Goal: Task Accomplishment & Management: Complete application form

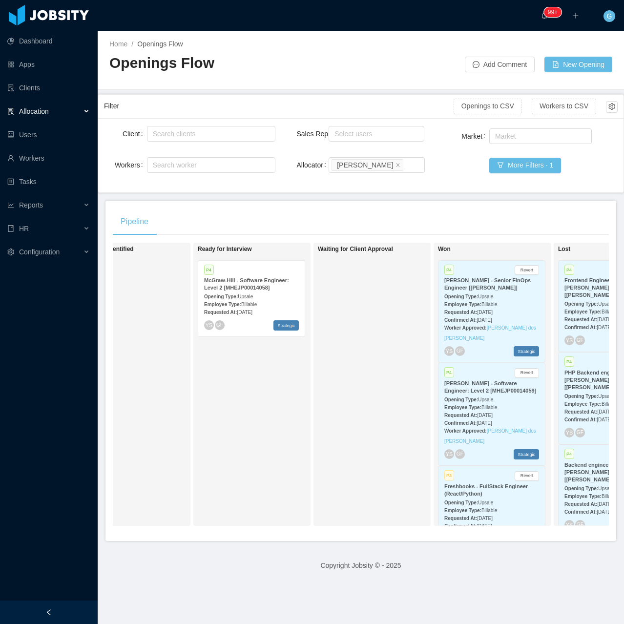
scroll to position [0, 292]
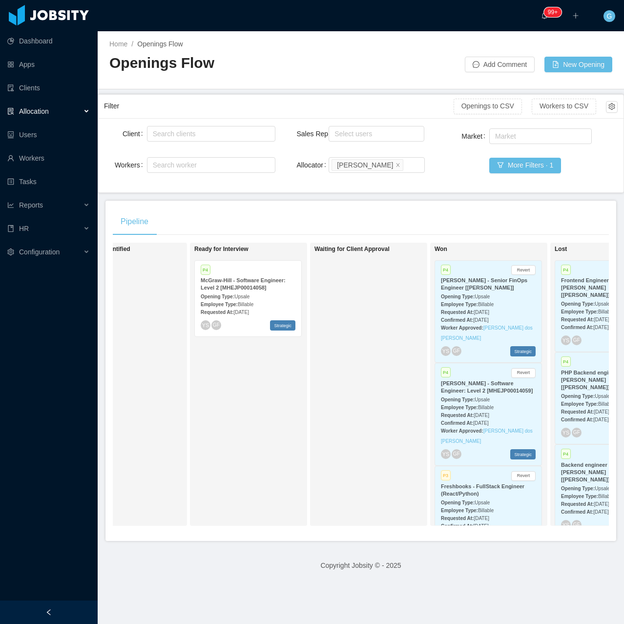
click at [505, 296] on div "Opening Type: Upsale" at bounding box center [488, 296] width 95 height 10
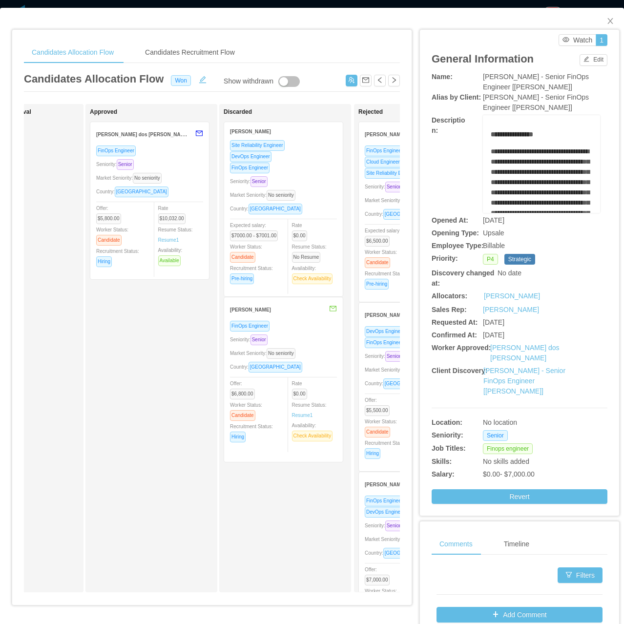
scroll to position [0, 495]
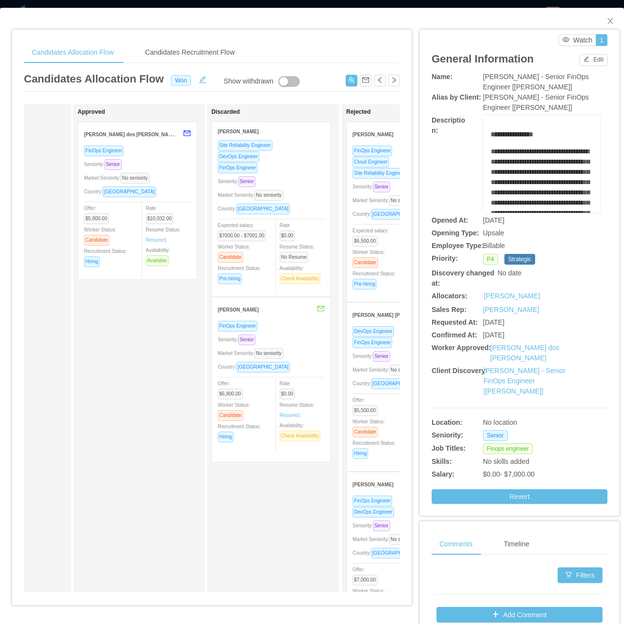
click at [163, 168] on div "Seniority: Senior" at bounding box center [137, 164] width 107 height 11
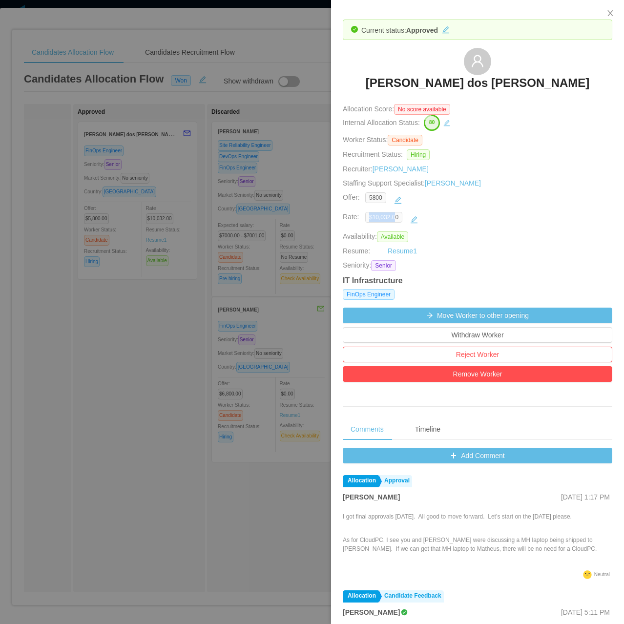
drag, startPoint x: 372, startPoint y: 219, endPoint x: 394, endPoint y: 217, distance: 21.6
click at [394, 217] on span "$10,032.00" at bounding box center [384, 217] width 37 height 11
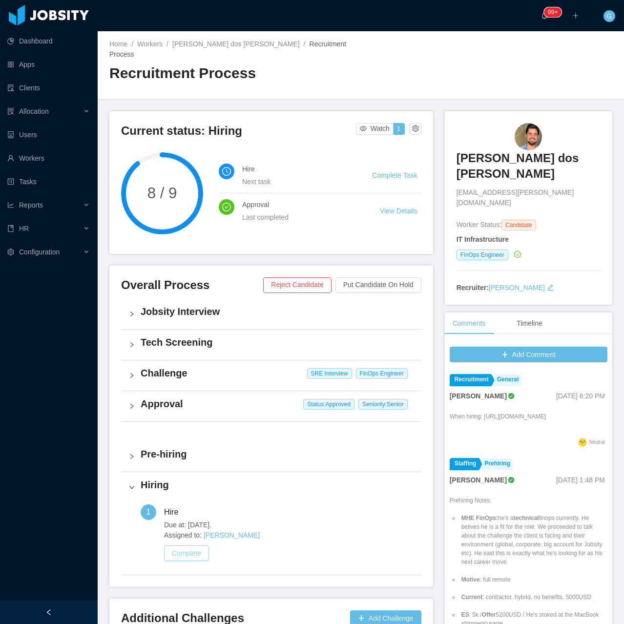
click at [188, 546] on button "Complete" at bounding box center [186, 554] width 45 height 16
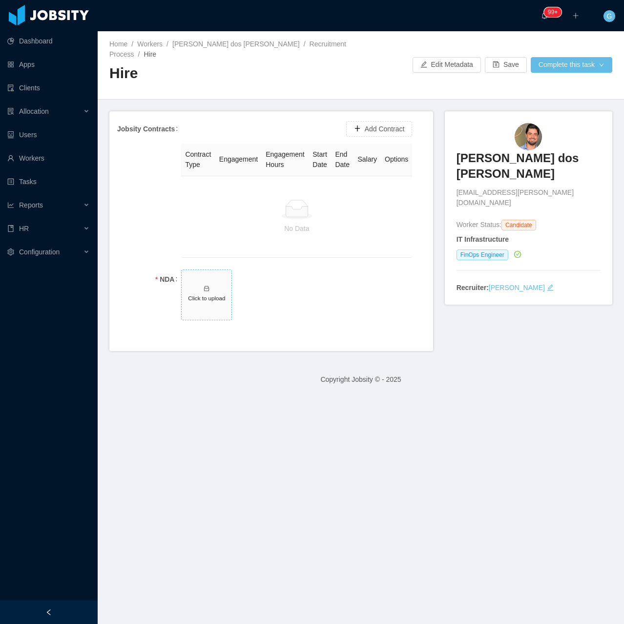
click at [214, 313] on span "Click to upload" at bounding box center [207, 295] width 50 height 50
click at [364, 127] on button "Add Contract" at bounding box center [379, 129] width 66 height 16
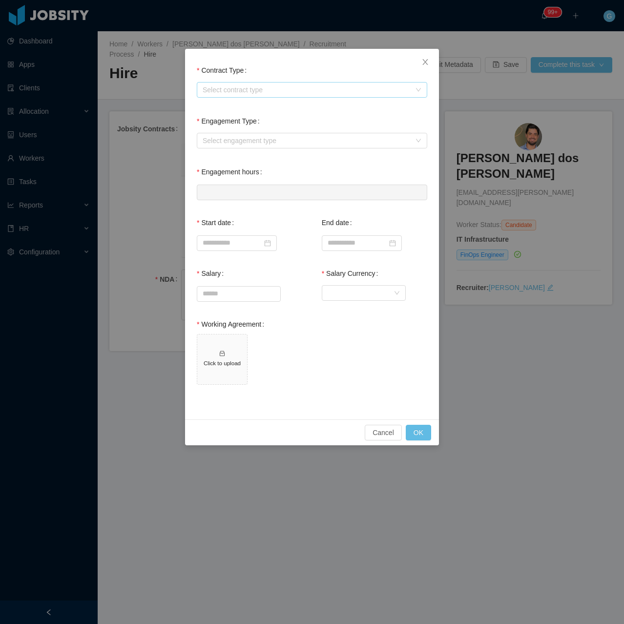
click at [256, 92] on div "Select contract type" at bounding box center [307, 90] width 208 height 10
click at [219, 138] on li "USA" at bounding box center [312, 141] width 231 height 16
click at [241, 133] on div "Select engagement type" at bounding box center [312, 141] width 231 height 16
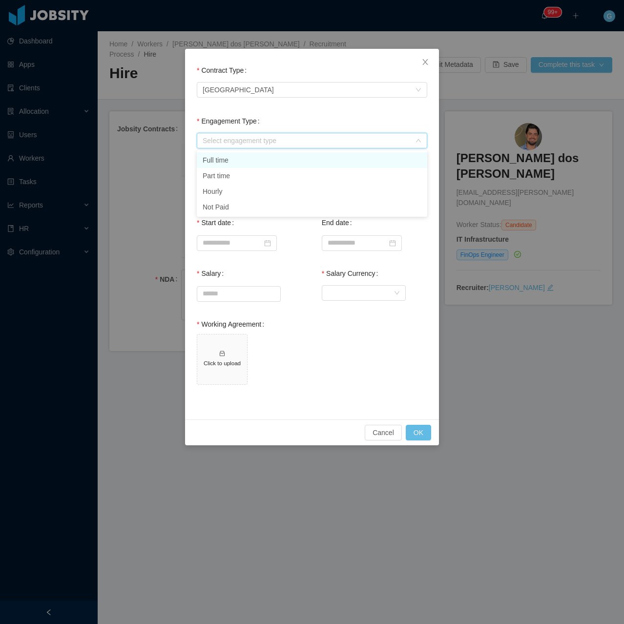
click at [220, 160] on li "Full time" at bounding box center [312, 160] width 231 height 16
type input "*"
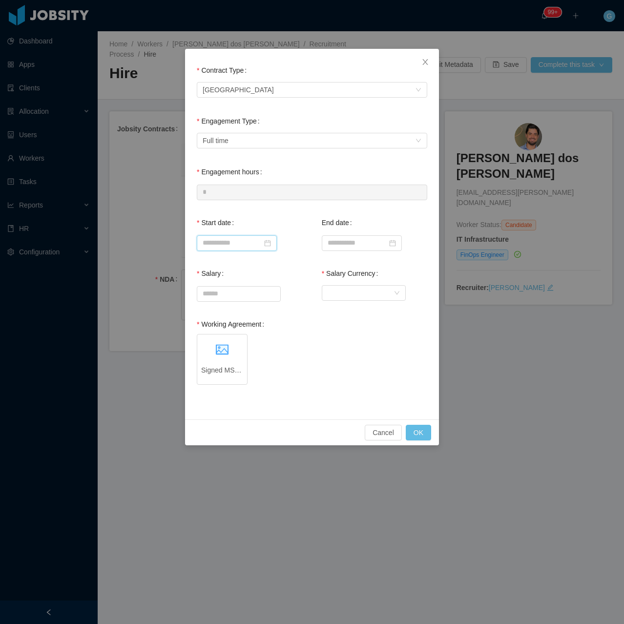
click at [219, 247] on input at bounding box center [237, 244] width 80 height 16
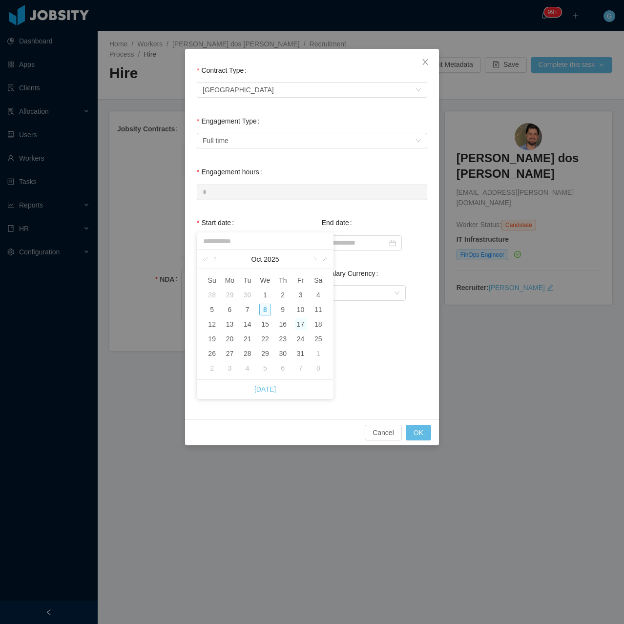
click at [297, 327] on div "17" at bounding box center [301, 325] width 12 height 12
type input "**********"
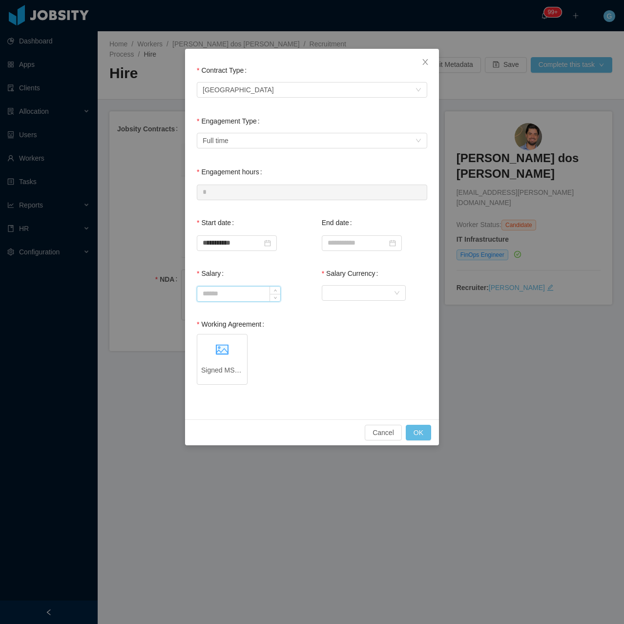
click at [227, 294] on input "Salary" at bounding box center [238, 294] width 83 height 15
click at [225, 293] on input "Salary" at bounding box center [238, 294] width 83 height 15
type input "*******"
click at [390, 297] on div "Currency" at bounding box center [361, 293] width 66 height 15
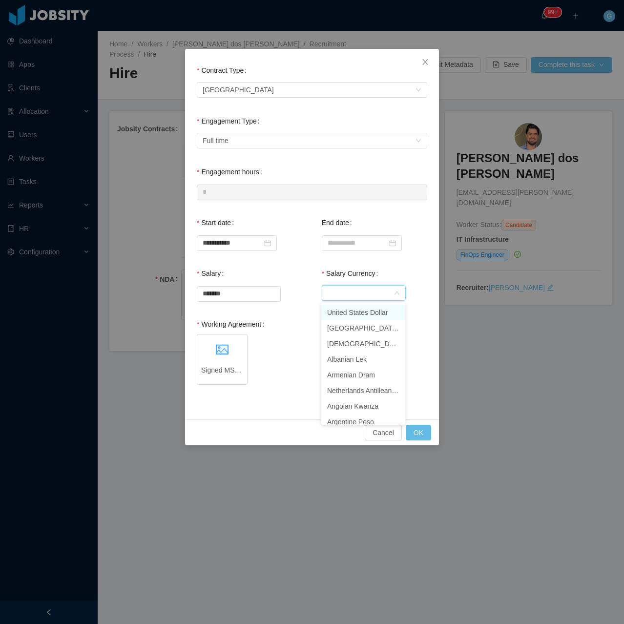
click at [365, 317] on li "United States Dollar" at bounding box center [364, 313] width 84 height 16
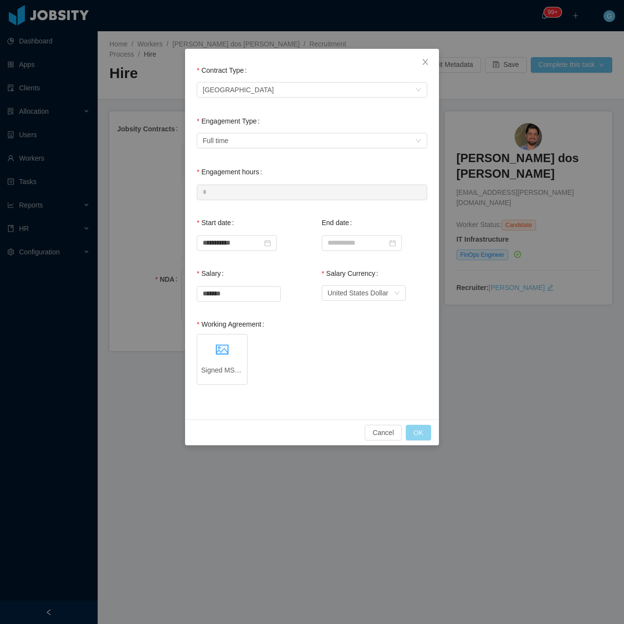
click at [418, 428] on button "OK" at bounding box center [418, 433] width 25 height 16
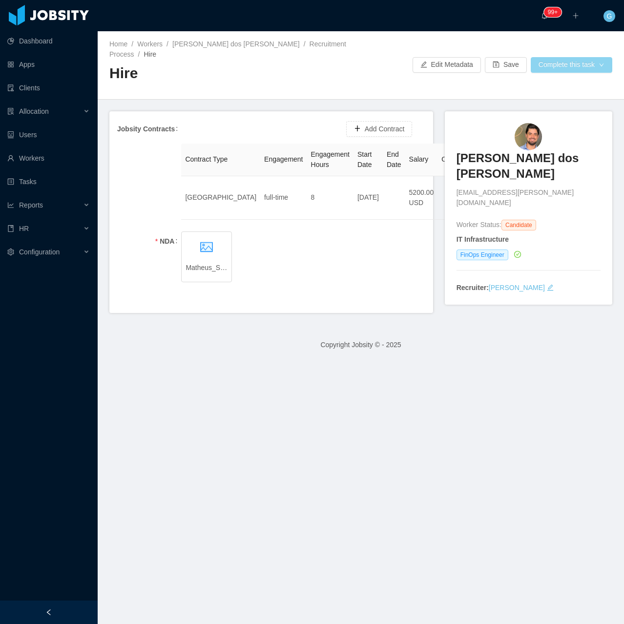
click at [559, 61] on button "Complete this task" at bounding box center [572, 65] width 82 height 16
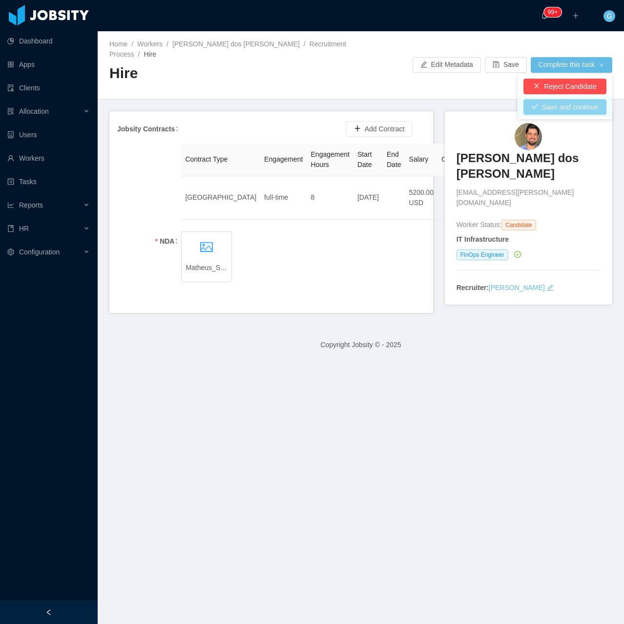
click at [533, 100] on button "Save and continue" at bounding box center [565, 107] width 83 height 16
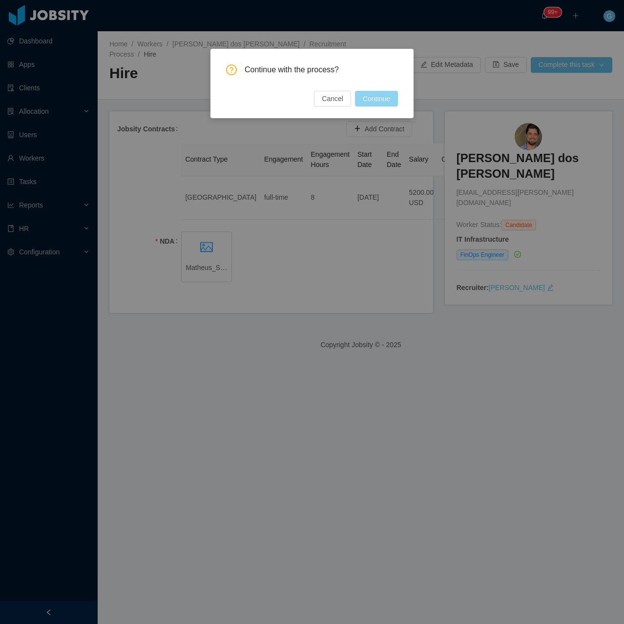
click at [396, 101] on button "Continue" at bounding box center [376, 99] width 43 height 16
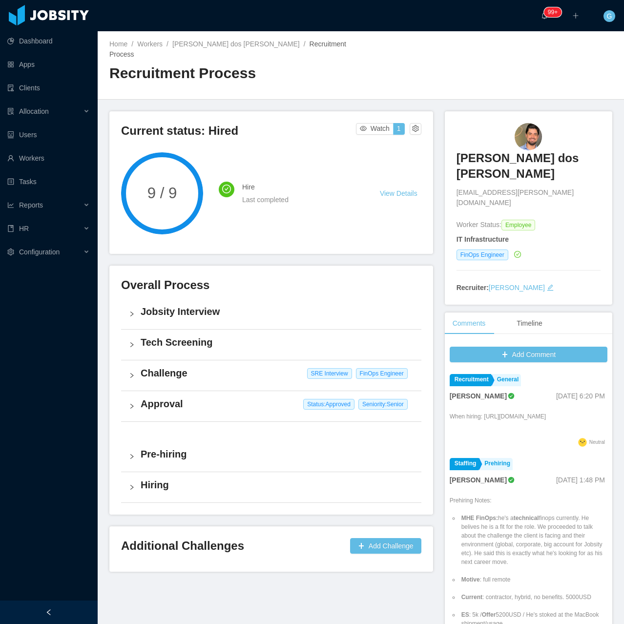
click at [494, 171] on h3 "[PERSON_NAME] dos [PERSON_NAME]" at bounding box center [529, 167] width 144 height 32
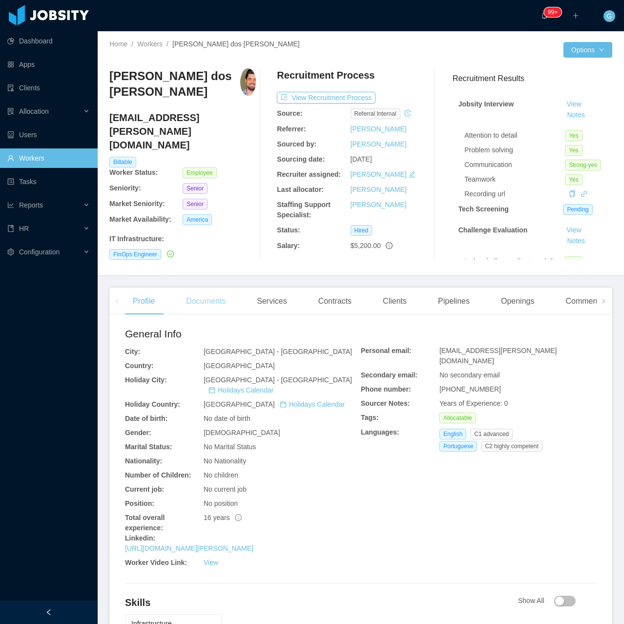
click at [198, 290] on div "Documents" at bounding box center [205, 301] width 55 height 27
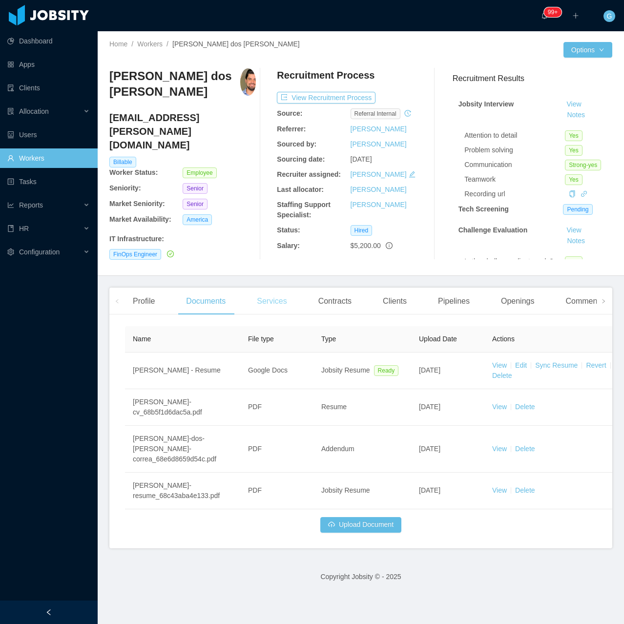
click at [259, 314] on div "Services" at bounding box center [271, 301] width 45 height 27
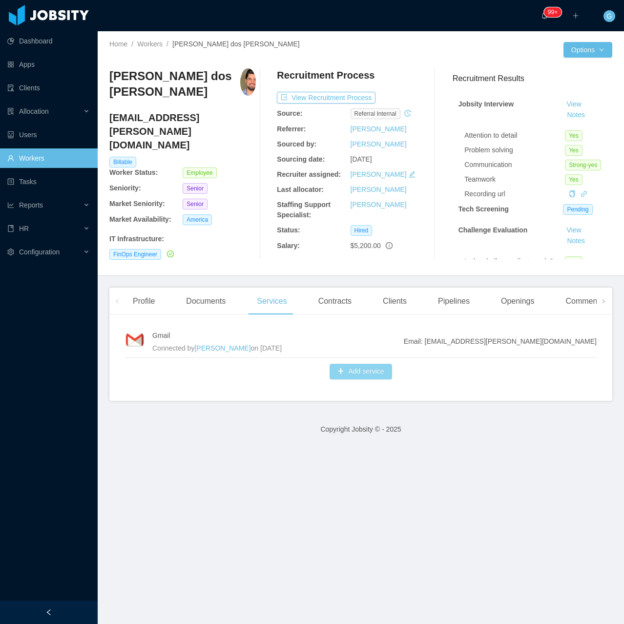
click at [357, 371] on button "Add service" at bounding box center [361, 372] width 62 height 16
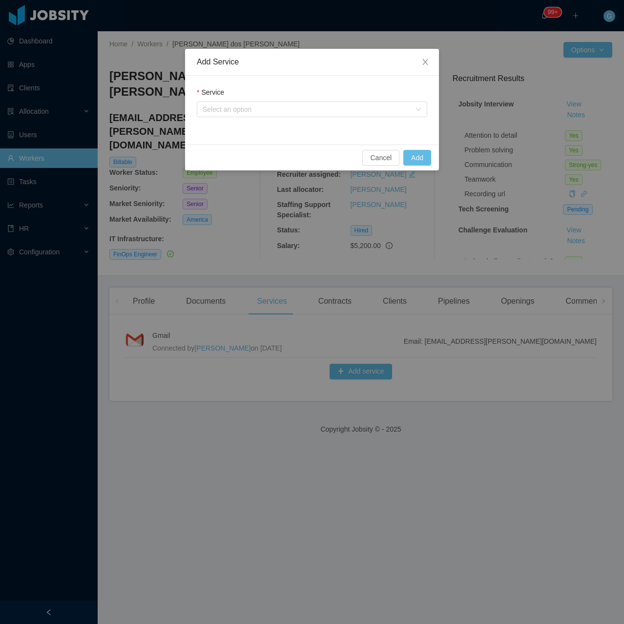
click at [258, 123] on div "Service Select an option" at bounding box center [312, 110] width 254 height 69
click at [250, 117] on div "Service Select an option" at bounding box center [312, 104] width 231 height 34
click at [244, 109] on div "Select an option" at bounding box center [307, 110] width 208 height 10
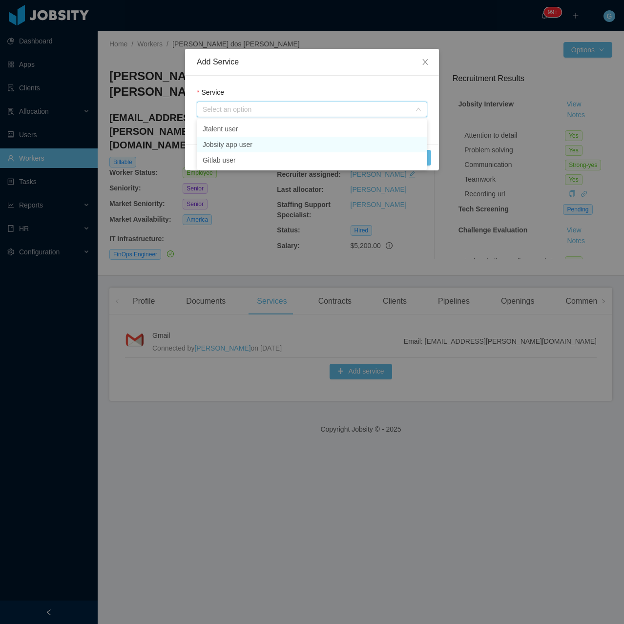
click at [228, 149] on li "Jobsity app user" at bounding box center [312, 145] width 231 height 16
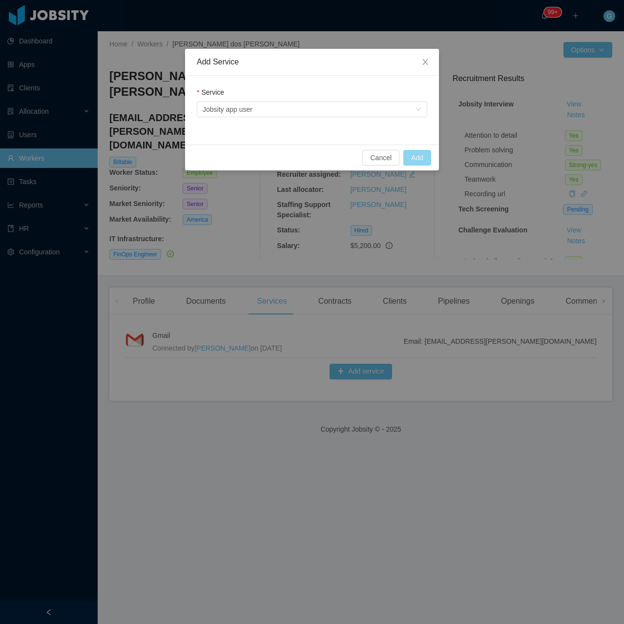
click at [423, 157] on button "Add" at bounding box center [418, 158] width 28 height 16
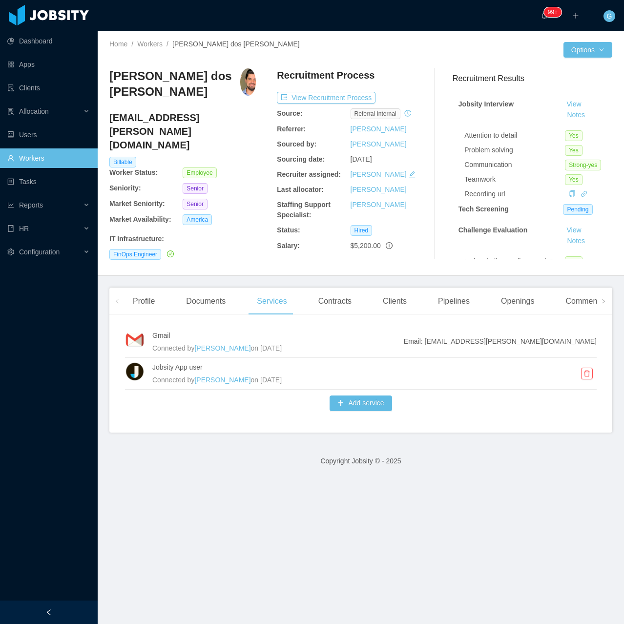
click at [170, 122] on h4 "matheus.santoro@jobsity.com" at bounding box center [182, 131] width 147 height 41
copy h4 "matheus.santoro@jobsity.com"
click at [334, 302] on div "Contracts" at bounding box center [335, 301] width 49 height 27
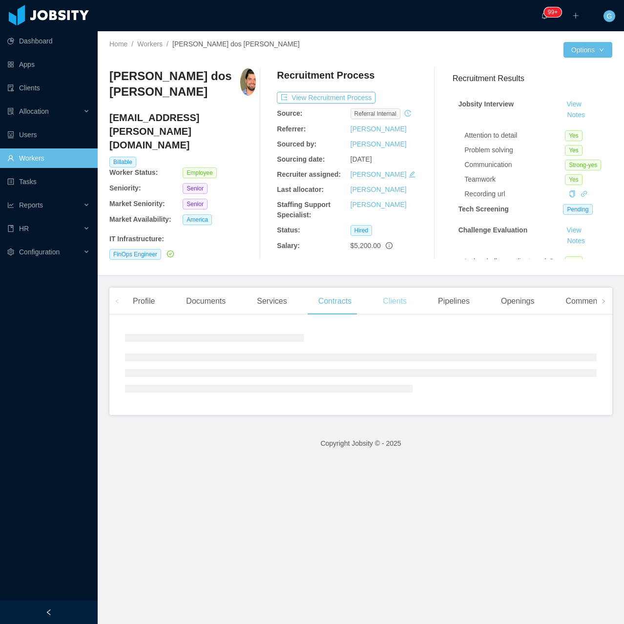
click at [387, 300] on div "Clients" at bounding box center [395, 301] width 40 height 27
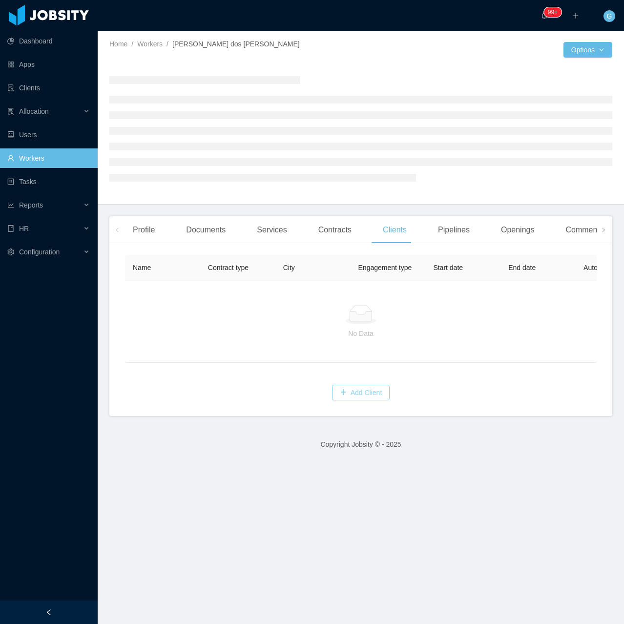
click at [352, 399] on button "Add Client" at bounding box center [361, 393] width 58 height 16
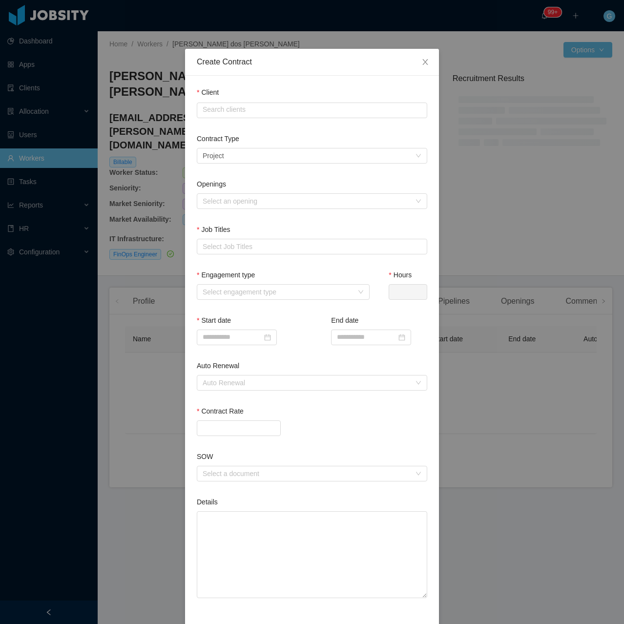
click at [237, 122] on div "Client Search clients" at bounding box center [312, 110] width 231 height 46
click at [235, 117] on div at bounding box center [312, 110] width 231 height 17
click at [225, 115] on input "**" at bounding box center [312, 111] width 231 height 16
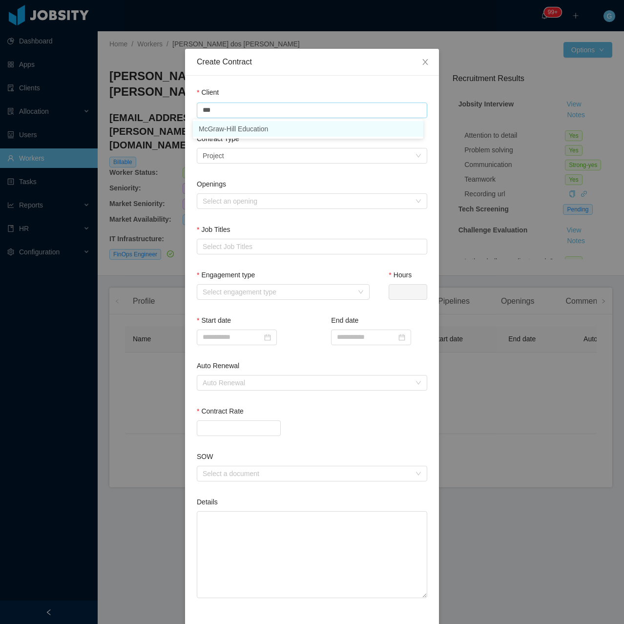
click at [234, 130] on li "McGraw-Hill Education" at bounding box center [308, 129] width 231 height 16
type input "**********"
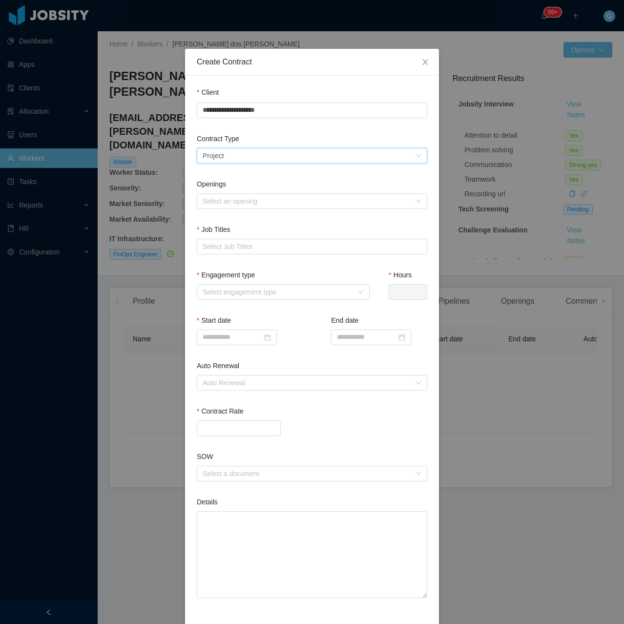
click at [227, 152] on div "Select a contract type Project" at bounding box center [309, 156] width 213 height 15
click at [217, 184] on li "Staffing" at bounding box center [308, 190] width 231 height 16
click at [226, 198] on div "Select an opening" at bounding box center [307, 201] width 208 height 10
click at [231, 218] on li "McGraw-Hill - Senior FinOps Engineer [Doug Fuerst]" at bounding box center [308, 220] width 231 height 16
click at [234, 240] on div "Select Job Titles" at bounding box center [311, 246] width 222 height 15
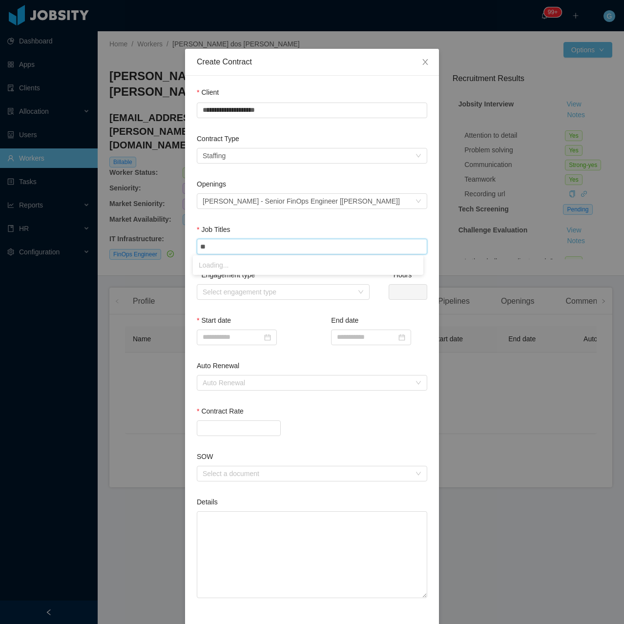
type input "***"
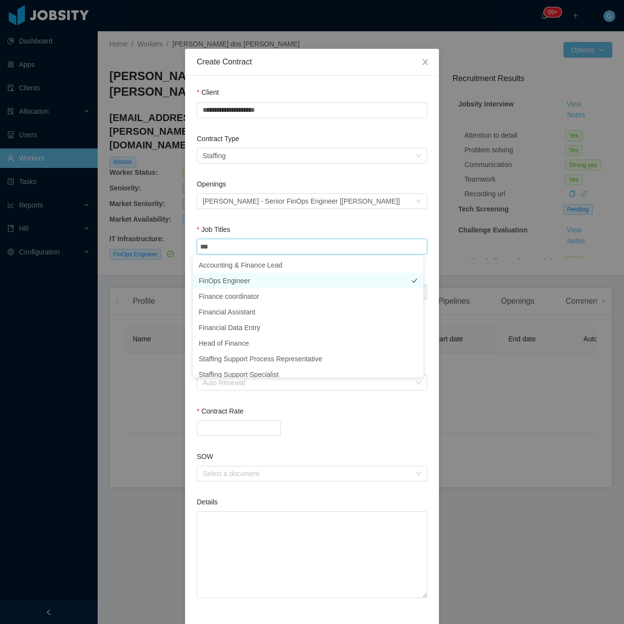
click at [256, 279] on li "FinOps Engineer" at bounding box center [308, 281] width 231 height 16
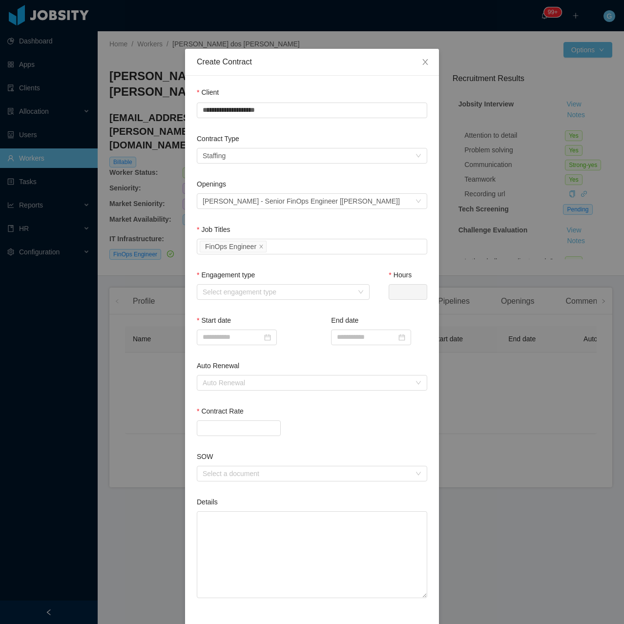
click at [247, 231] on div "Job Titles" at bounding box center [312, 232] width 231 height 14
click at [227, 292] on div "Select engagement type" at bounding box center [278, 292] width 151 height 10
click at [227, 312] on li "Full time" at bounding box center [279, 311] width 173 height 16
type input "*"
click at [232, 345] on div "Start date" at bounding box center [245, 333] width 96 height 34
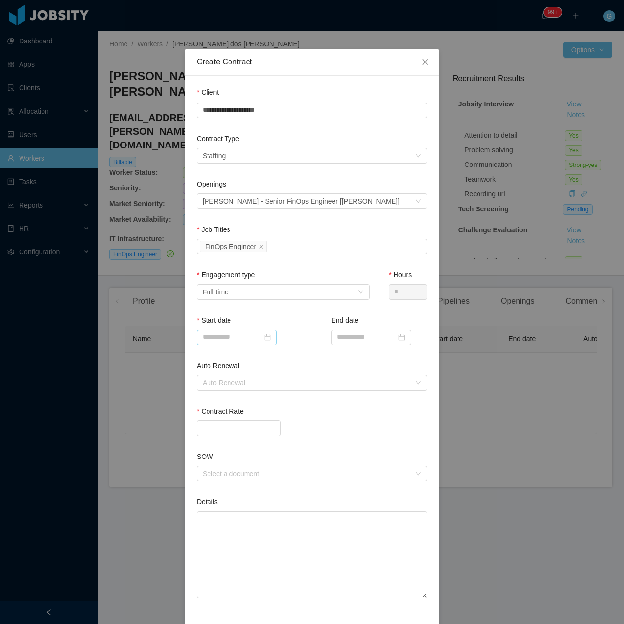
drag, startPoint x: 232, startPoint y: 345, endPoint x: 229, endPoint y: 340, distance: 6.1
click at [230, 343] on div "Start date" at bounding box center [245, 333] width 96 height 34
click at [229, 339] on input at bounding box center [237, 338] width 80 height 16
click at [228, 435] on div "20" at bounding box center [226, 434] width 12 height 12
type input "**********"
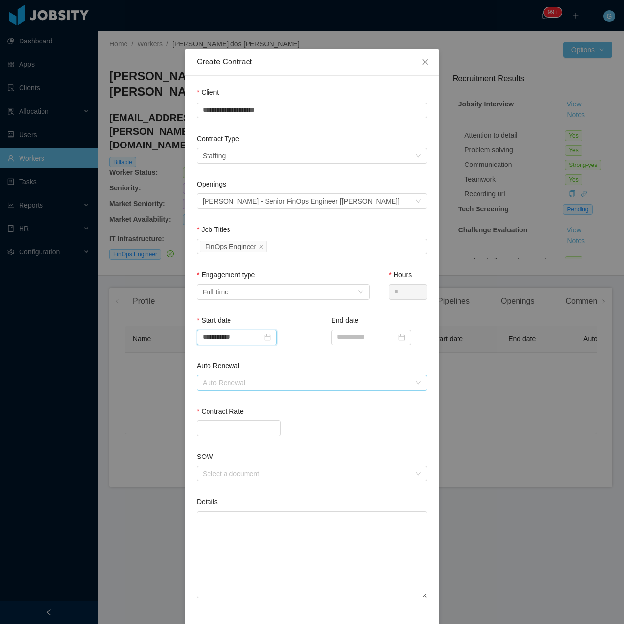
click at [257, 383] on div "Auto Renewal" at bounding box center [307, 383] width 208 height 10
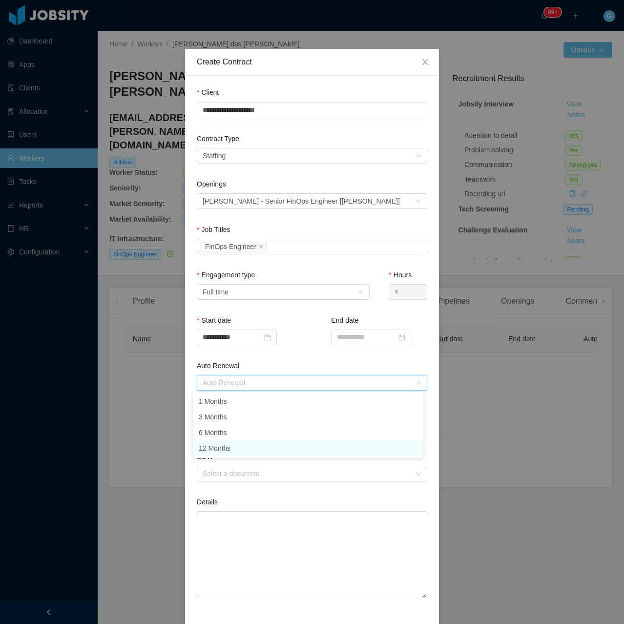
click at [230, 449] on li "12 Months" at bounding box center [308, 449] width 231 height 16
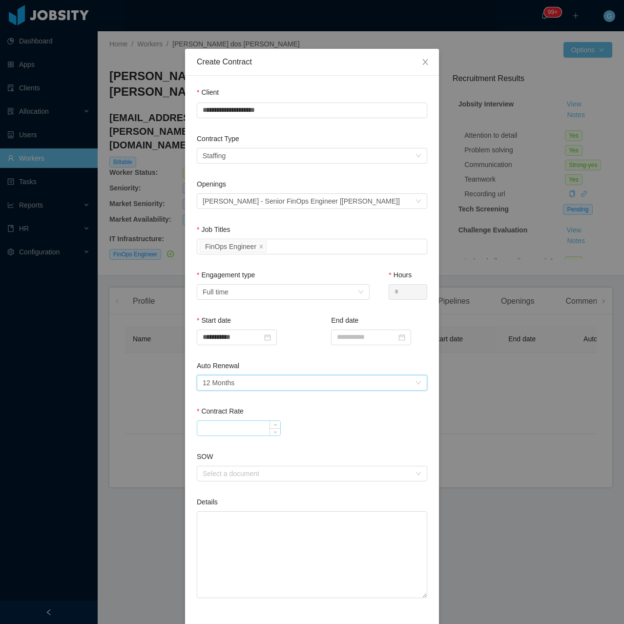
click at [231, 425] on input "Contract Rate" at bounding box center [238, 428] width 83 height 15
paste input "*******"
click at [261, 469] on div "Select a document" at bounding box center [307, 474] width 208 height 10
type input "********"
click at [304, 430] on div "********" at bounding box center [312, 429] width 231 height 16
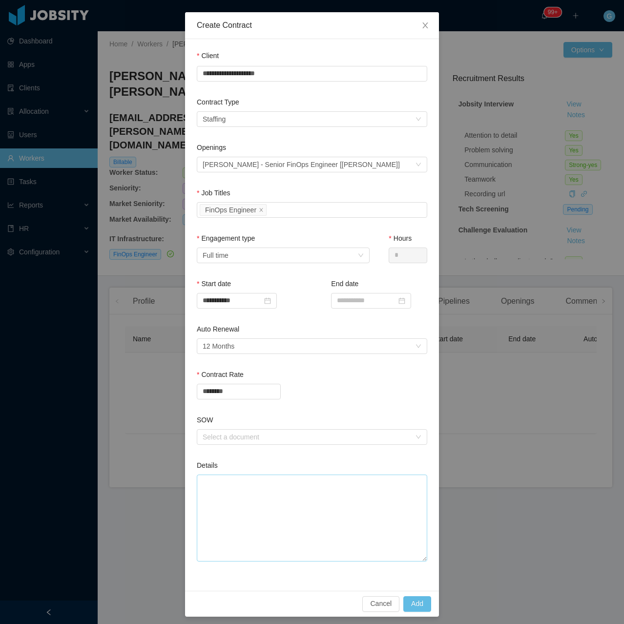
scroll to position [41, 0]
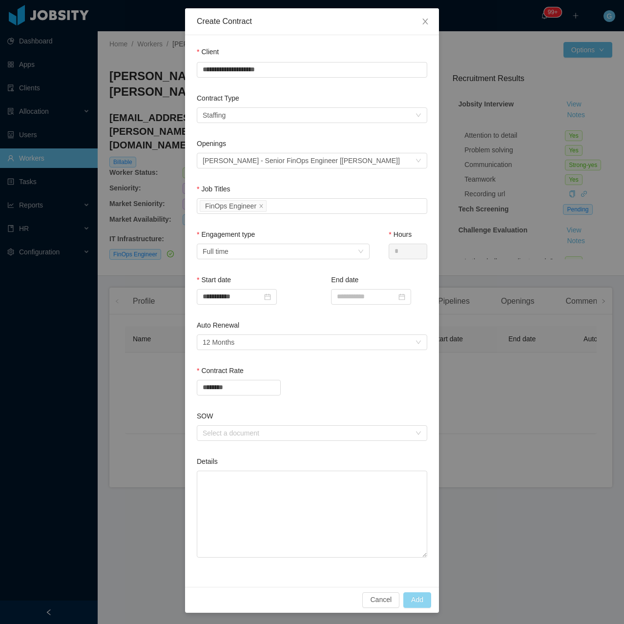
click at [409, 605] on button "Add" at bounding box center [418, 601] width 28 height 16
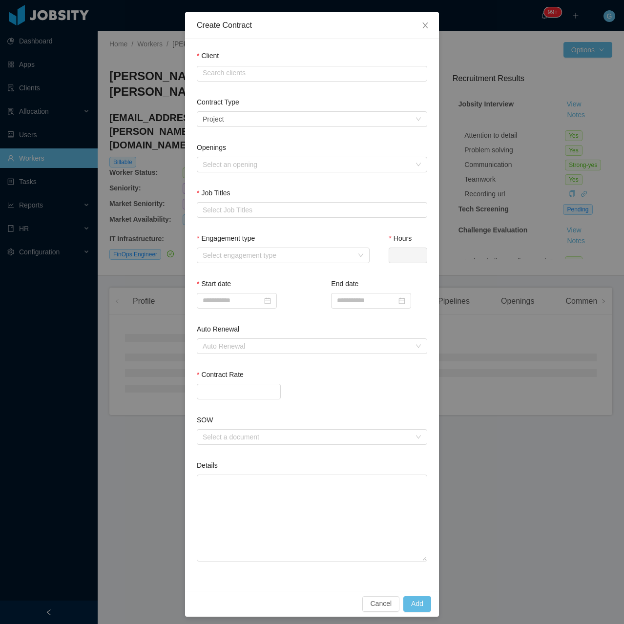
scroll to position [0, 0]
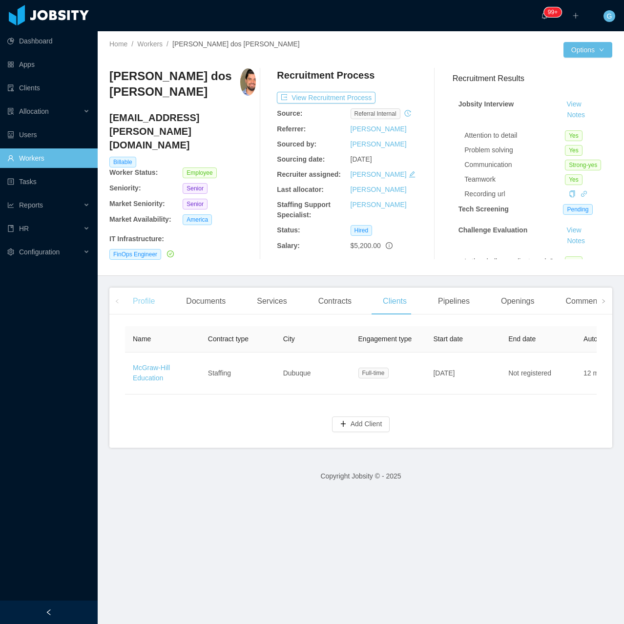
click at [148, 300] on div "Profile" at bounding box center [144, 301] width 38 height 27
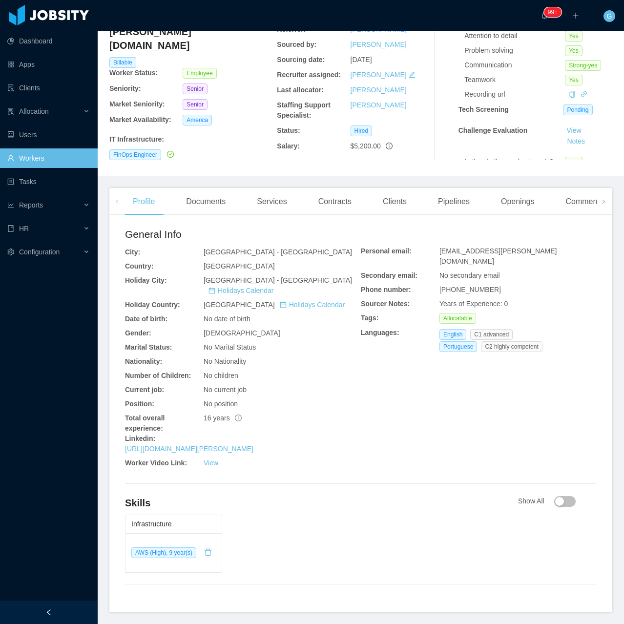
scroll to position [123, 0]
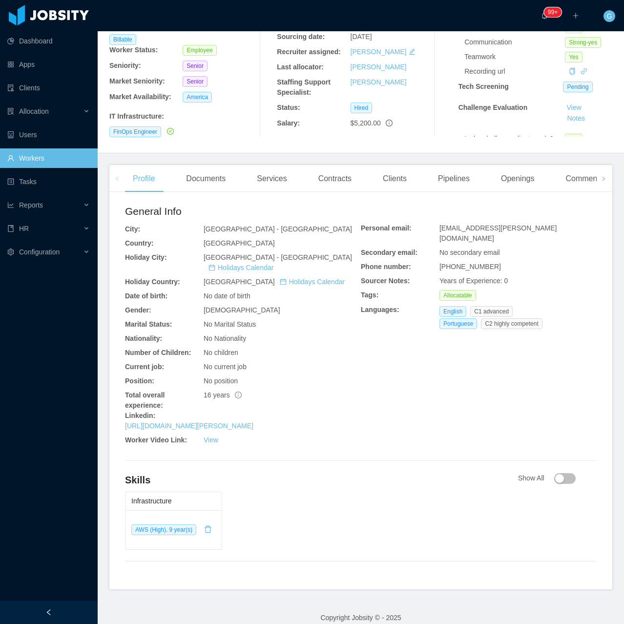
click at [477, 230] on span "[EMAIL_ADDRESS][PERSON_NAME][DOMAIN_NAME]" at bounding box center [498, 233] width 117 height 18
copy span "[EMAIL_ADDRESS][PERSON_NAME][DOMAIN_NAME]"
